Goal: Navigation & Orientation: Find specific page/section

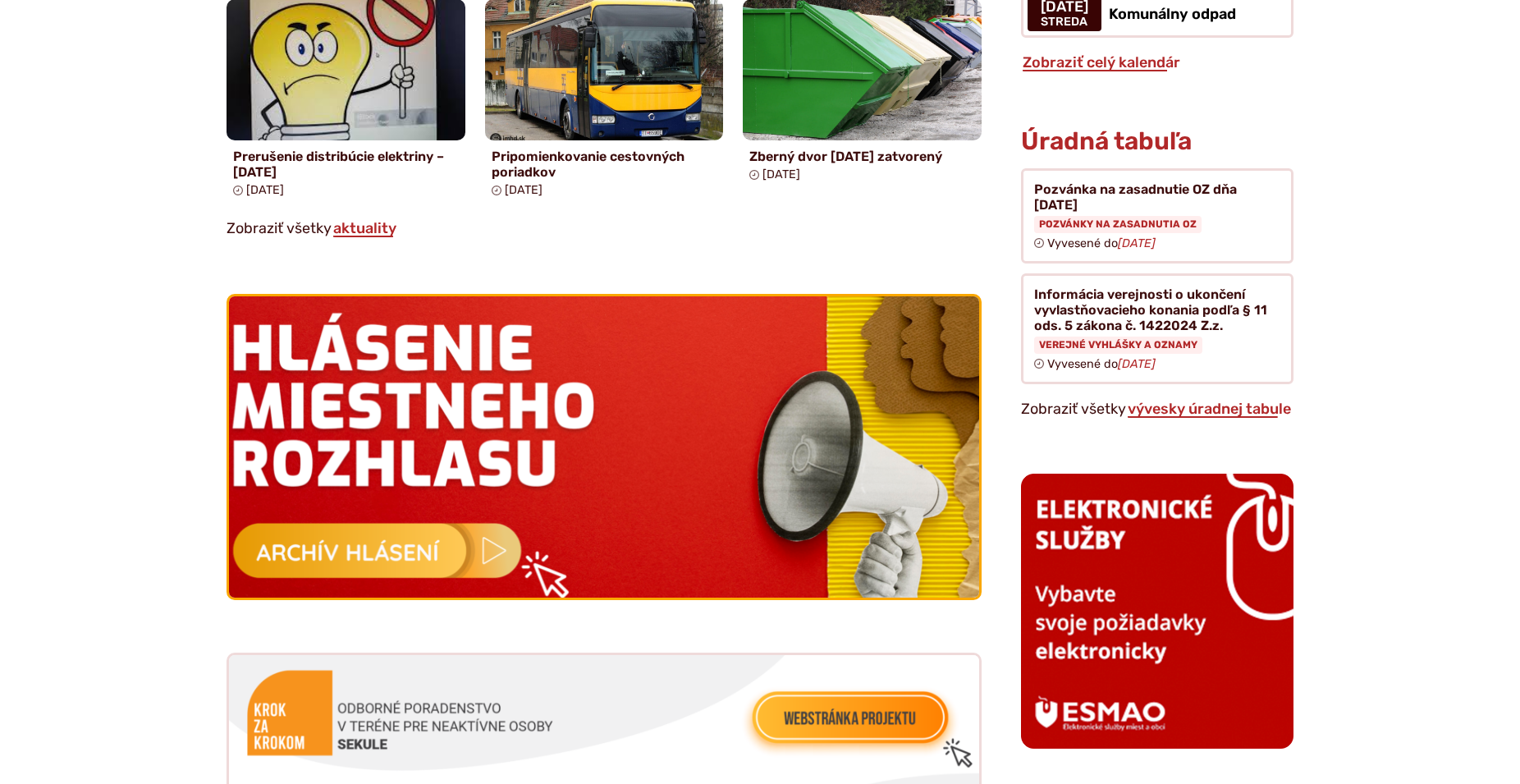
scroll to position [1339, 0]
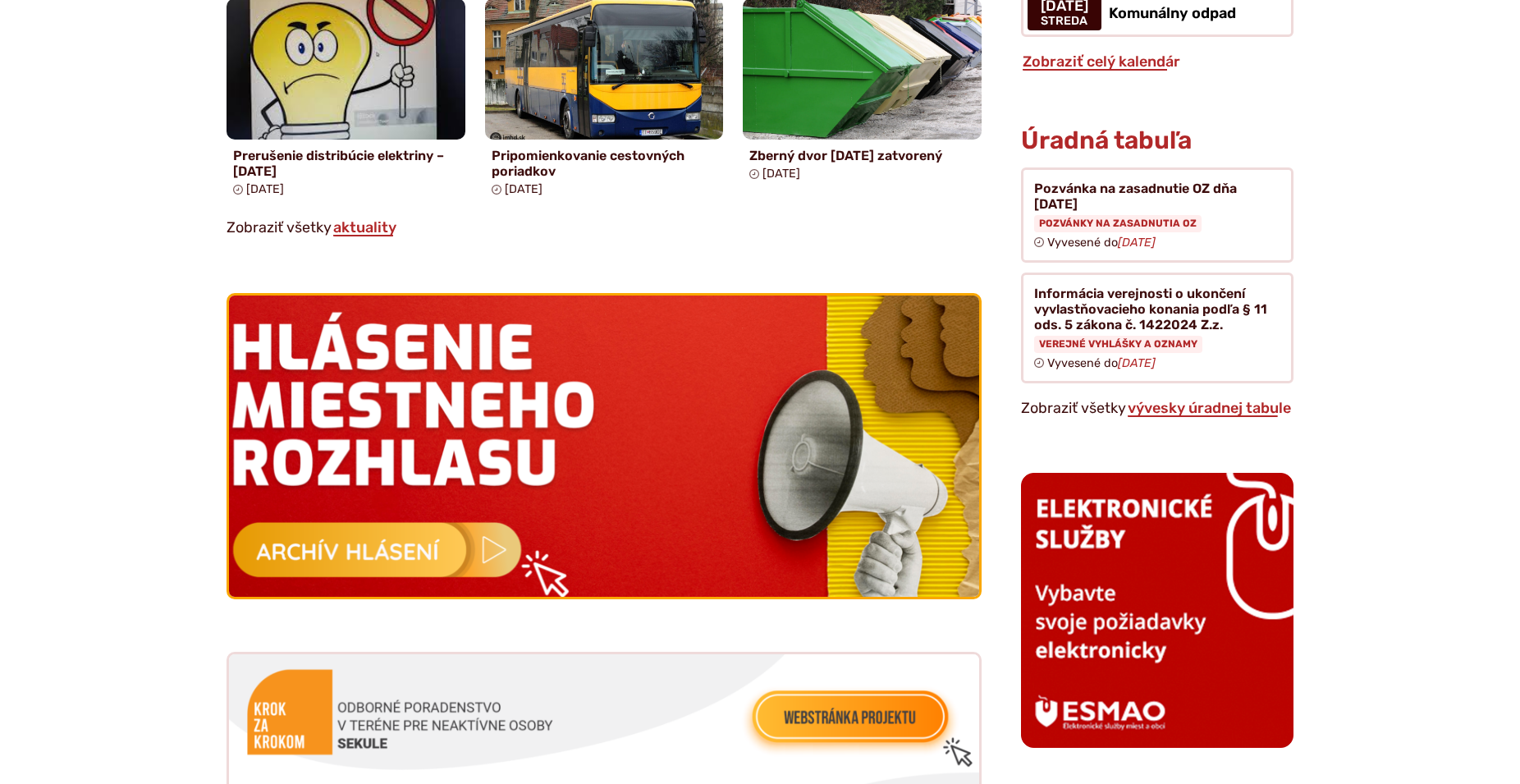
click at [411, 525] on img at bounding box center [604, 446] width 825 height 331
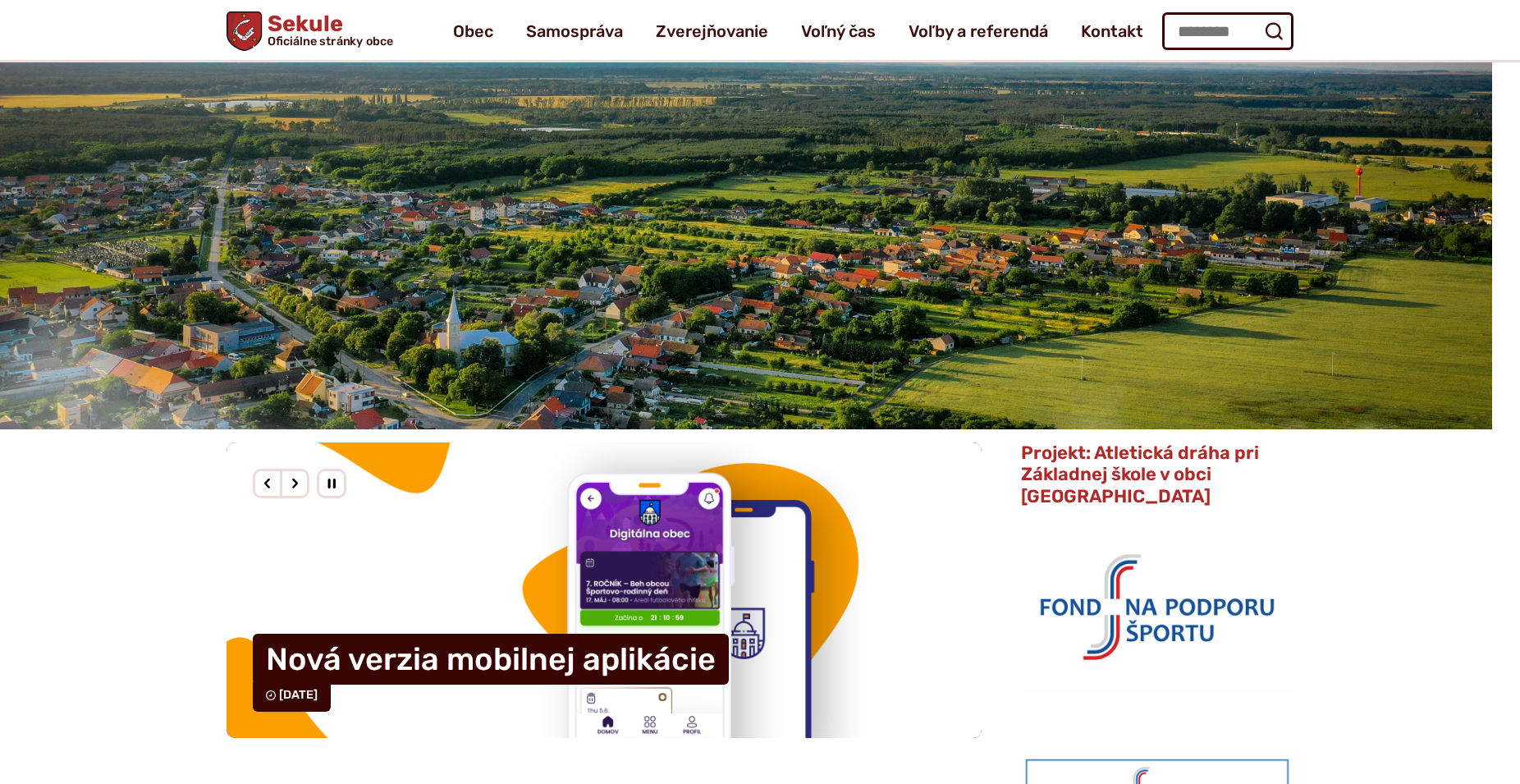
scroll to position [0, 0]
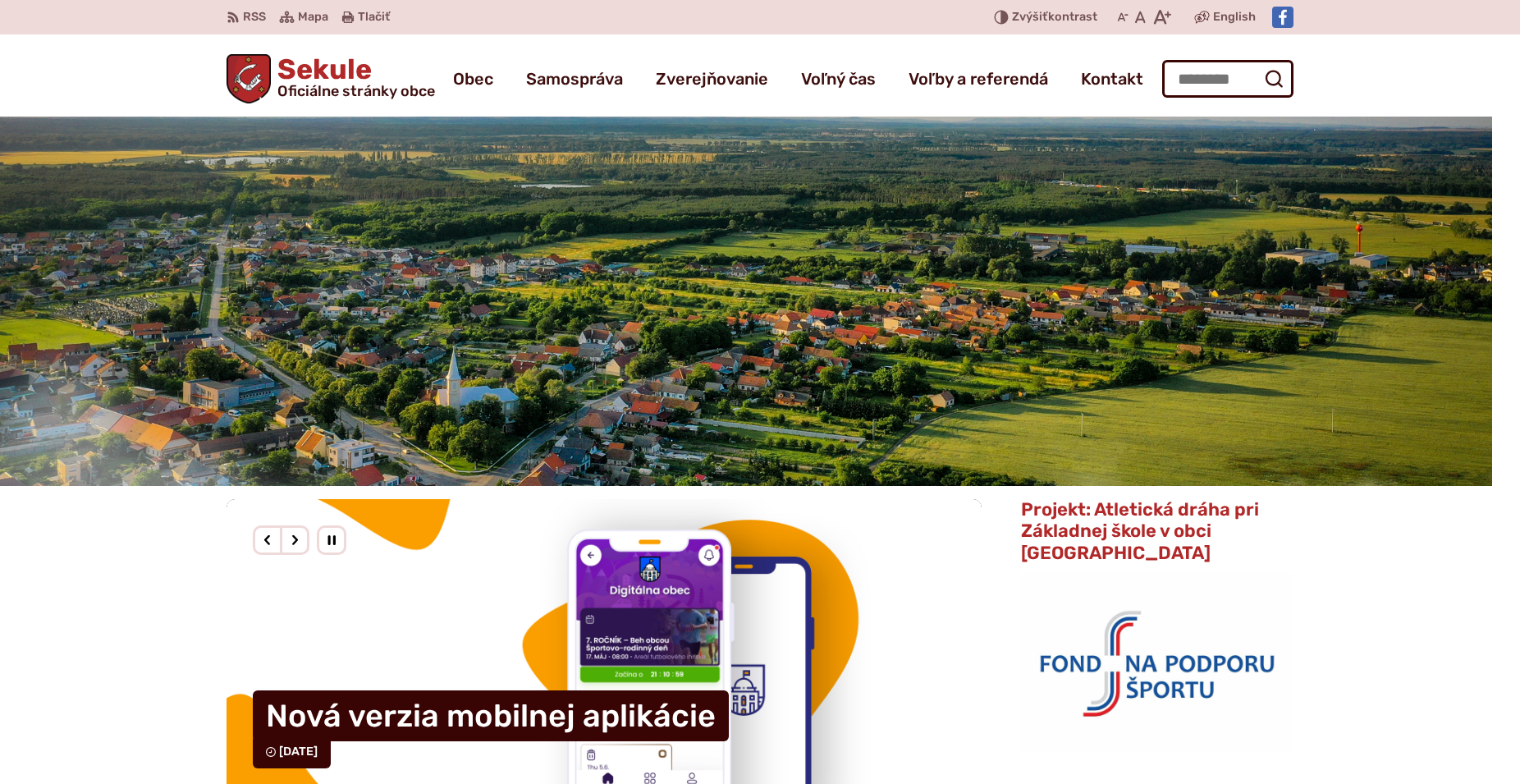
click at [313, 77] on h1 "Sekule Oficiálne stránky obce" at bounding box center [353, 77] width 164 height 43
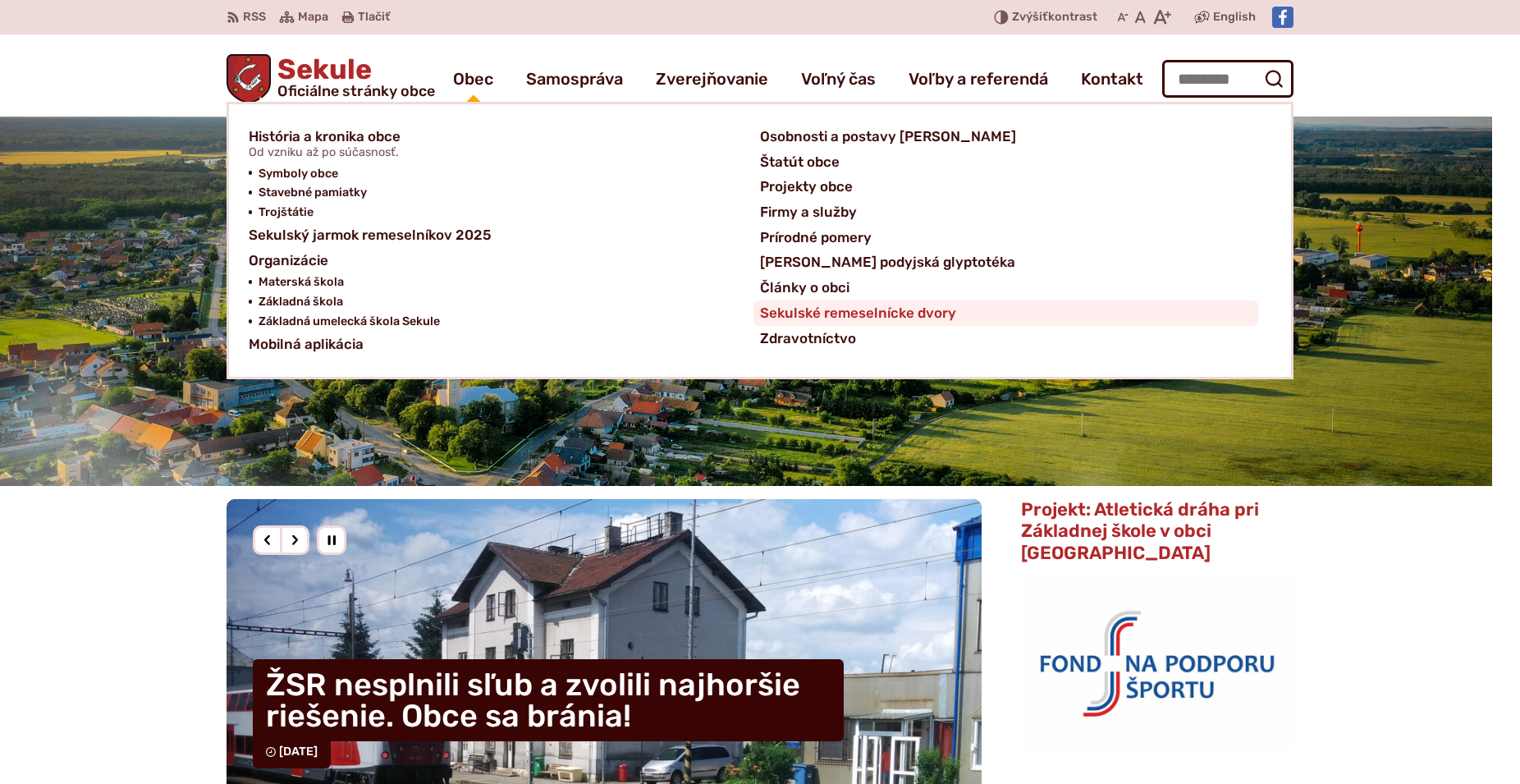
click at [942, 315] on span "Sekulské remeselnícke dvory" at bounding box center [858, 312] width 196 height 25
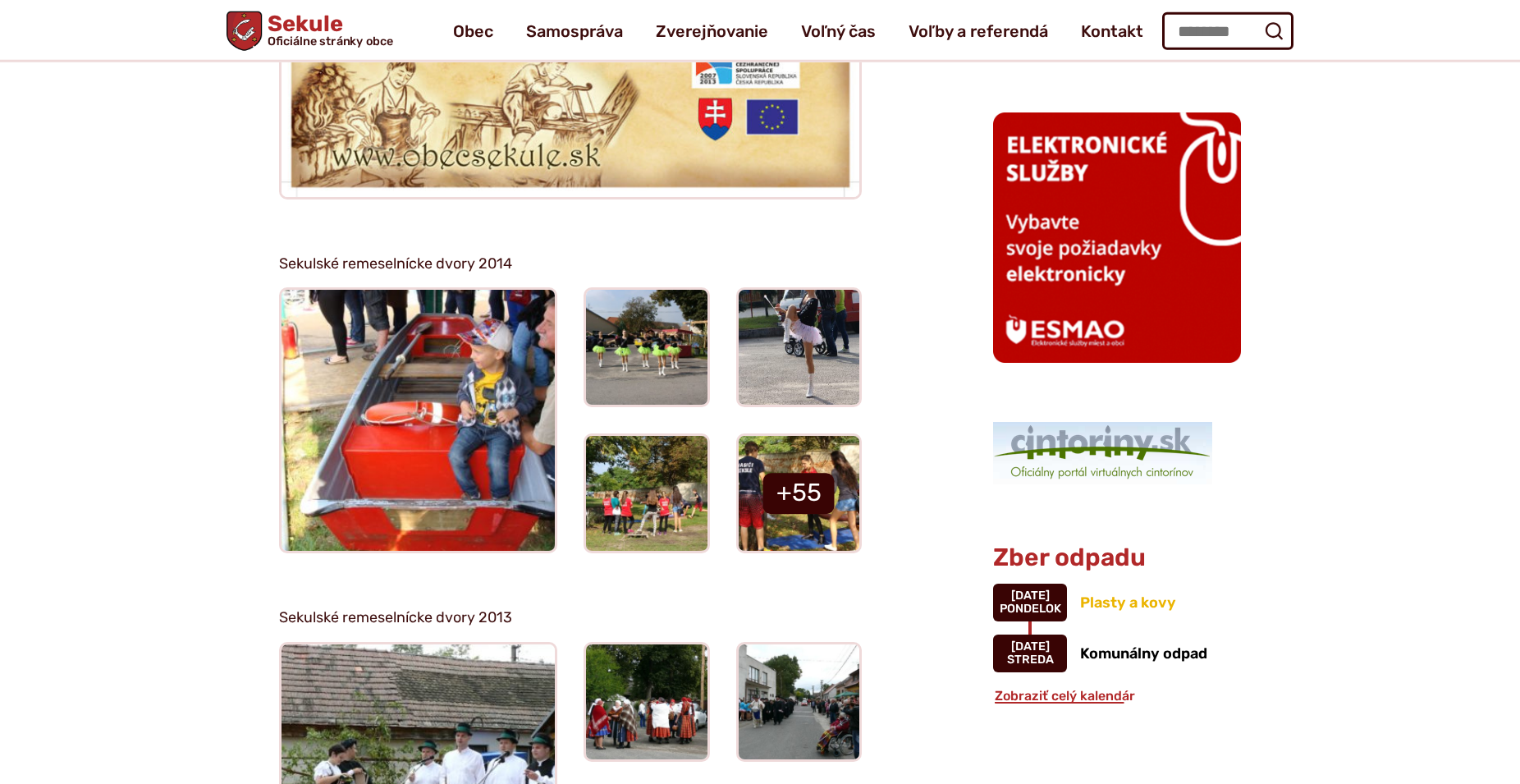
scroll to position [921, 0]
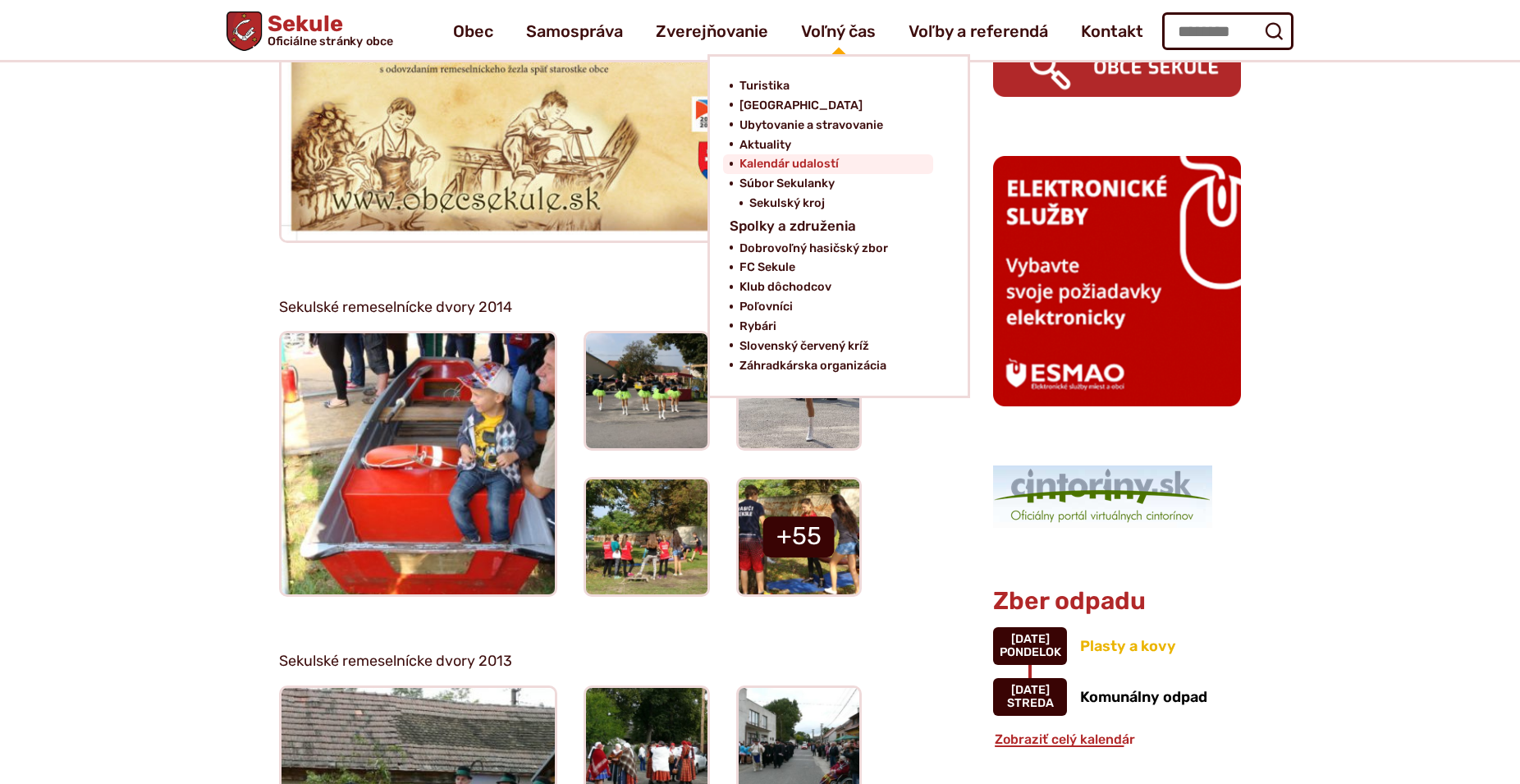
click at [814, 161] on span "Kalendár udalostí" at bounding box center [789, 164] width 99 height 19
